Goal: Check status: Check status

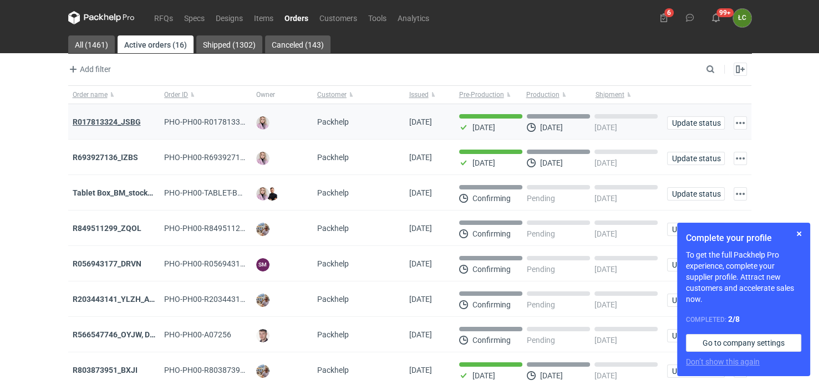
click at [126, 120] on strong "R017813324_JSBG" at bounding box center [107, 122] width 68 height 9
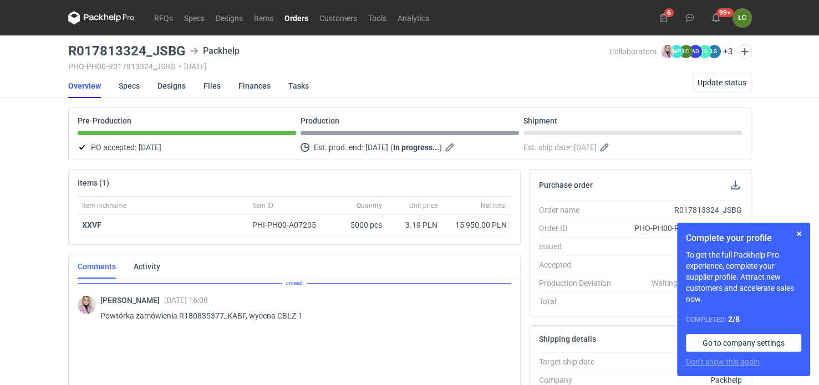
click at [90, 85] on link "Overview" at bounding box center [84, 86] width 33 height 24
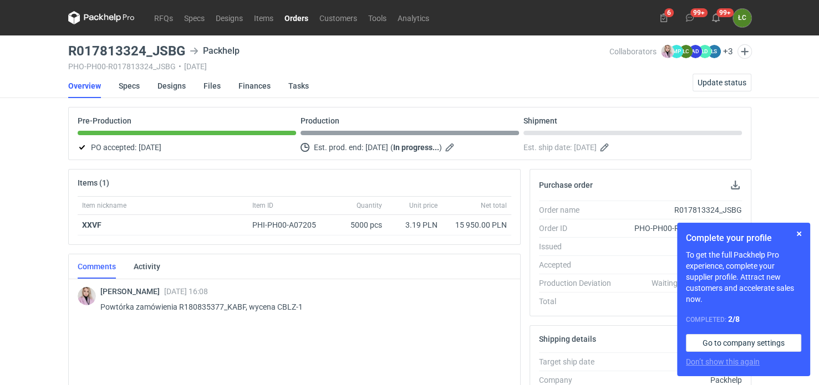
click at [290, 15] on link "Orders" at bounding box center [296, 17] width 35 height 13
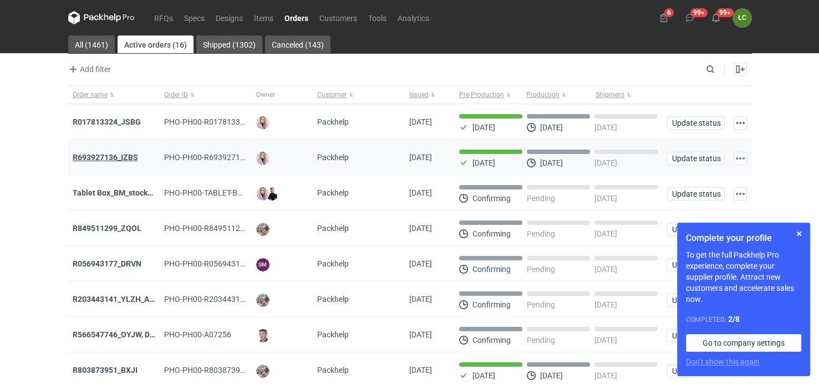
click at [110, 153] on strong "R693927136_IZBS" at bounding box center [105, 157] width 65 height 9
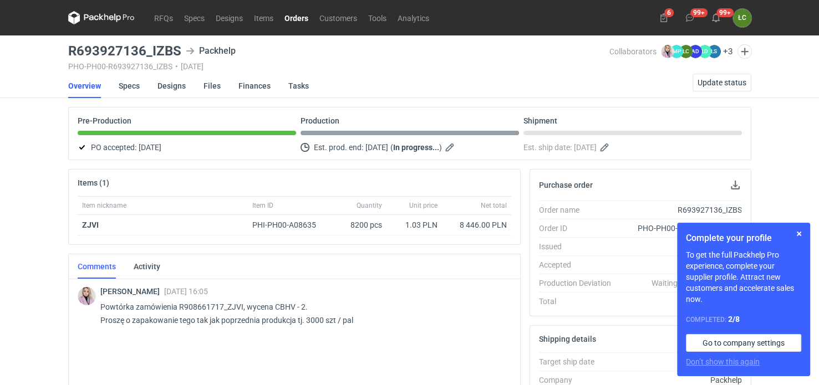
click at [293, 17] on link "Orders" at bounding box center [296, 17] width 35 height 13
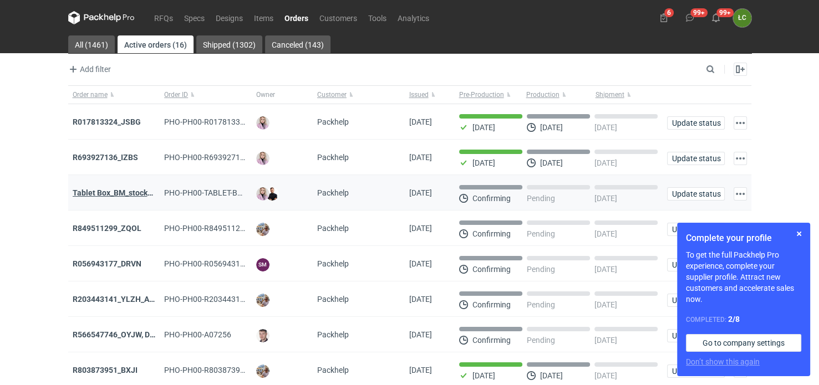
click at [106, 194] on strong "Tablet Box_BM_stock_TEST RUN" at bounding box center [130, 193] width 115 height 9
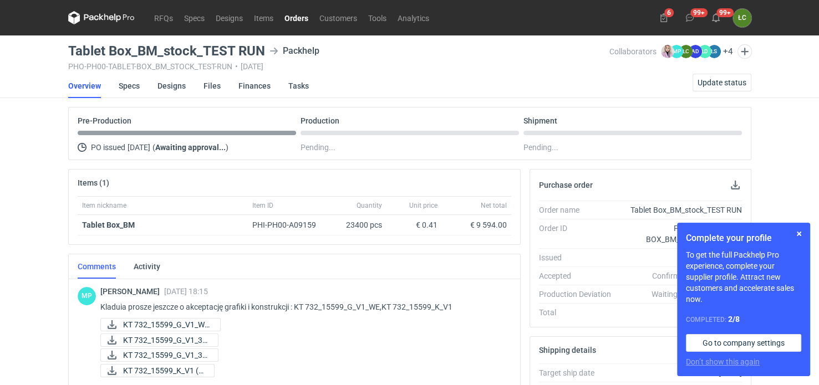
click at [300, 19] on link "Orders" at bounding box center [296, 17] width 35 height 13
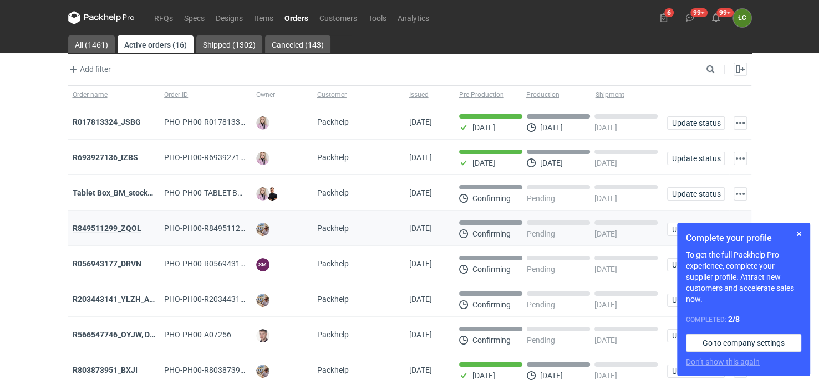
click at [123, 228] on strong "R849511299_ZQOL" at bounding box center [107, 228] width 69 height 9
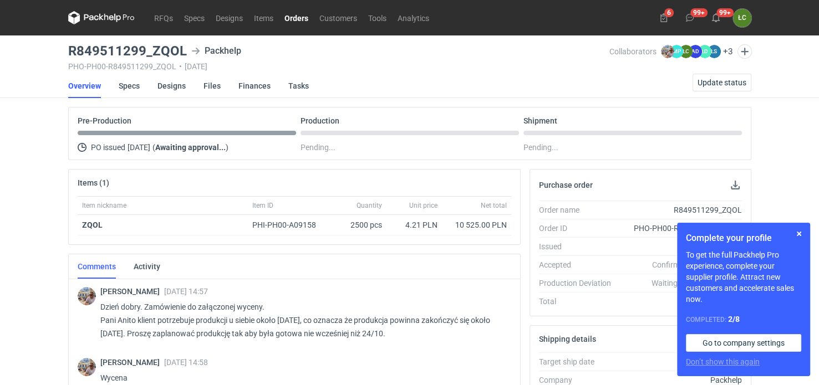
click at [293, 20] on link "Orders" at bounding box center [296, 17] width 35 height 13
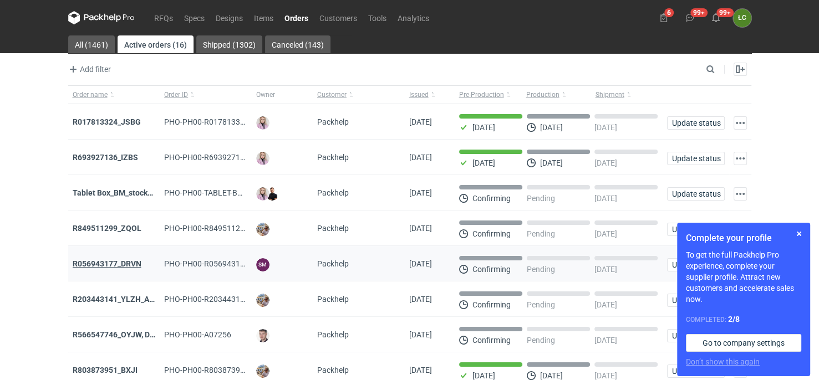
click at [124, 262] on strong "R056943177_DRVN" at bounding box center [107, 264] width 69 height 9
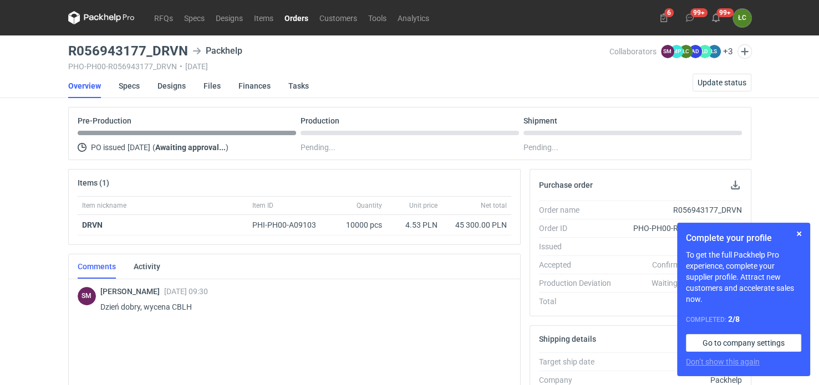
click at [298, 13] on link "Orders" at bounding box center [296, 17] width 35 height 13
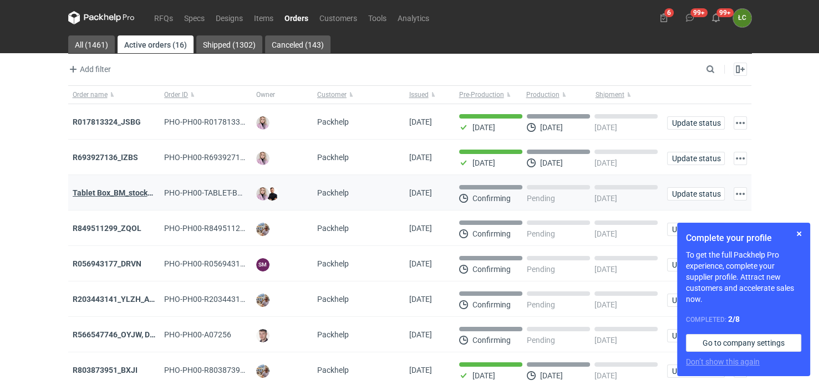
click at [133, 195] on strong "Tablet Box_BM_stock_TEST RUN" at bounding box center [130, 193] width 115 height 9
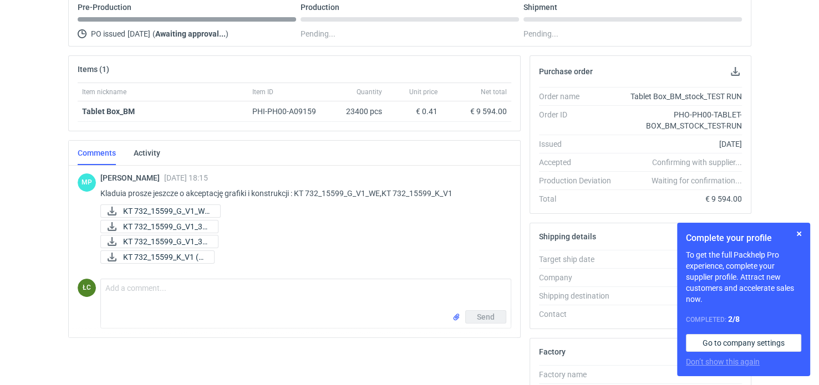
scroll to position [111, 0]
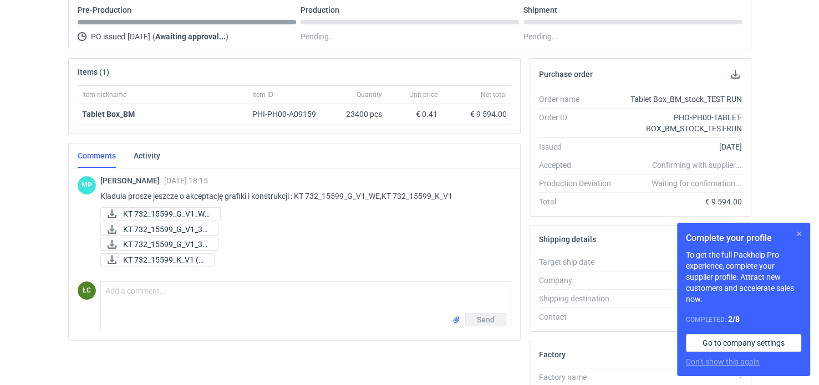
click at [797, 233] on button "button" at bounding box center [799, 233] width 13 height 13
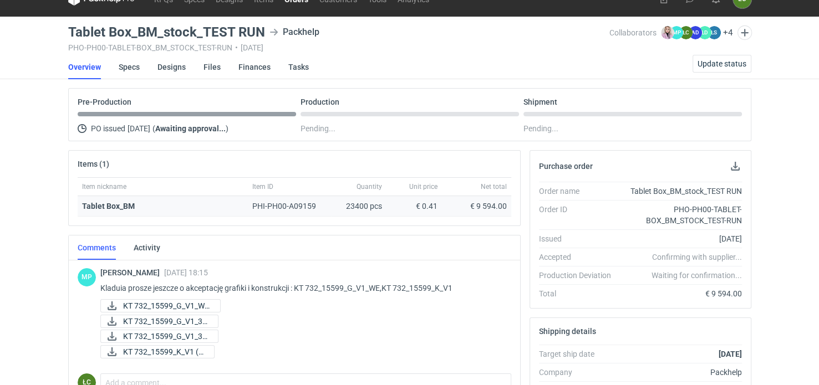
scroll to position [0, 0]
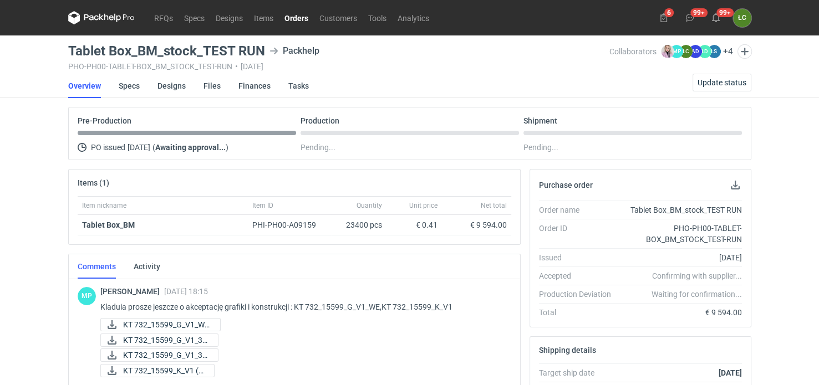
click at [300, 18] on link "Orders" at bounding box center [296, 17] width 35 height 13
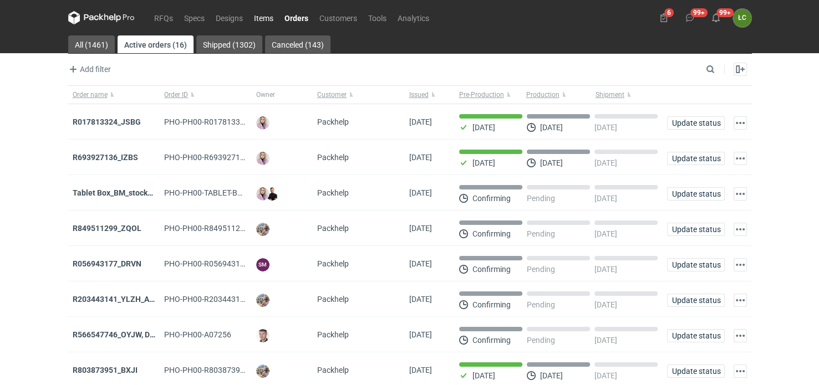
click at [255, 18] on link "Items" at bounding box center [263, 17] width 31 height 13
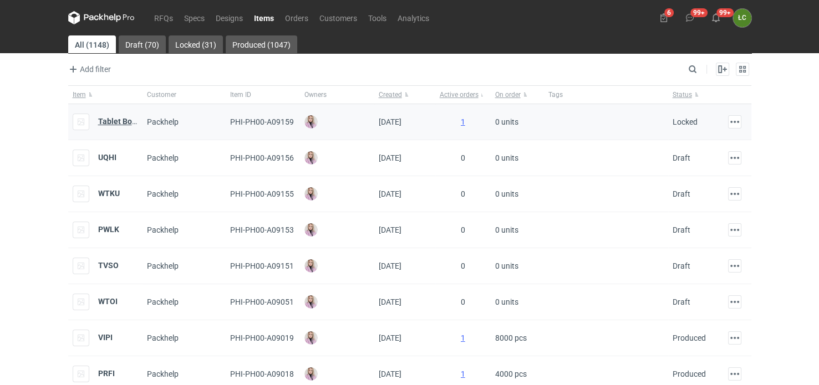
click at [124, 121] on strong "Tablet Box_BM" at bounding box center [124, 121] width 53 height 9
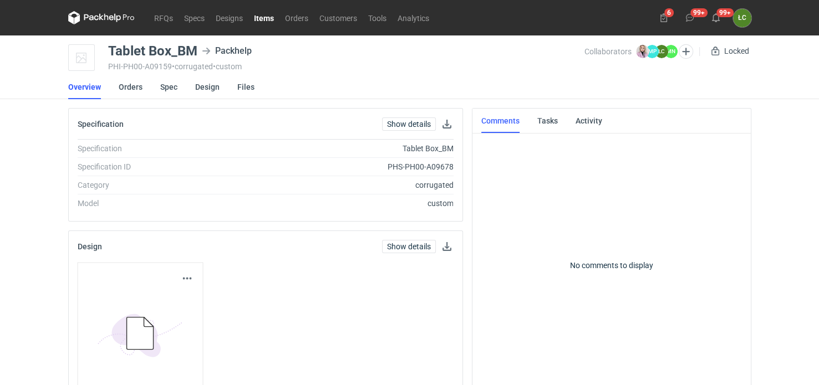
click at [265, 17] on link "Items" at bounding box center [263, 17] width 31 height 13
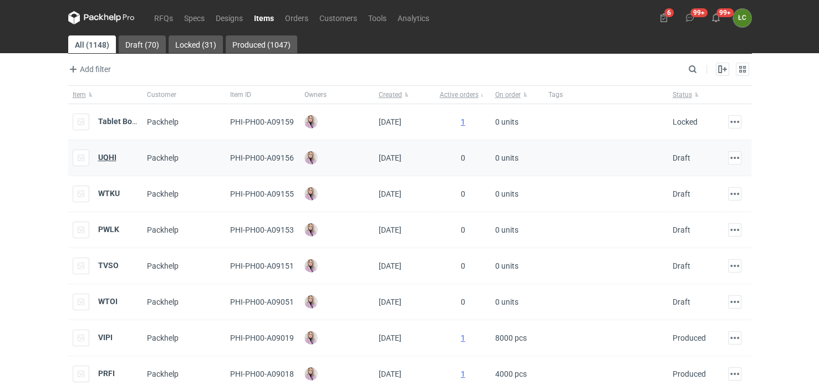
click at [113, 158] on strong "UQHI" at bounding box center [107, 157] width 18 height 9
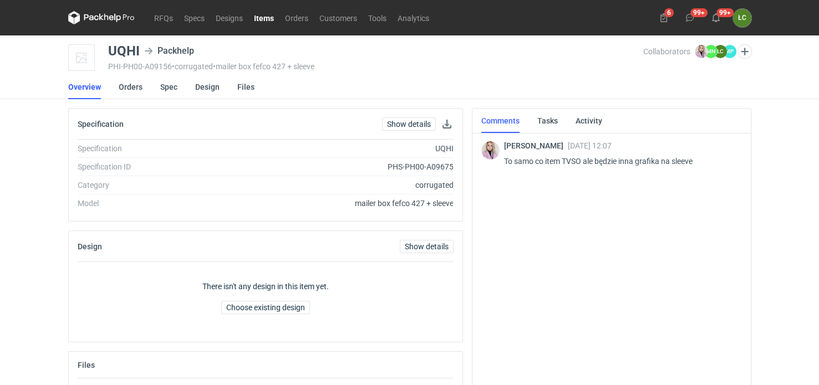
click at [268, 18] on link "Items" at bounding box center [263, 17] width 31 height 13
